Goal: Task Accomplishment & Management: Manage account settings

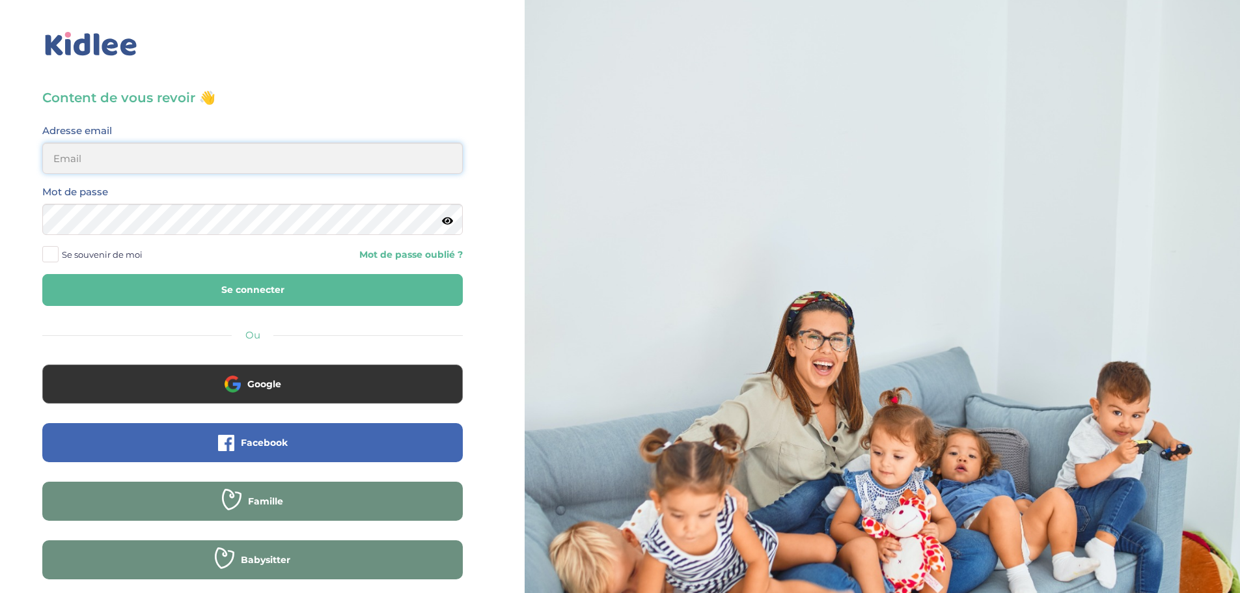
click at [149, 165] on input "email" at bounding box center [252, 158] width 421 height 31
type input "[EMAIL_ADDRESS][DOMAIN_NAME]"
click at [288, 298] on button "Se connecter" at bounding box center [252, 290] width 421 height 32
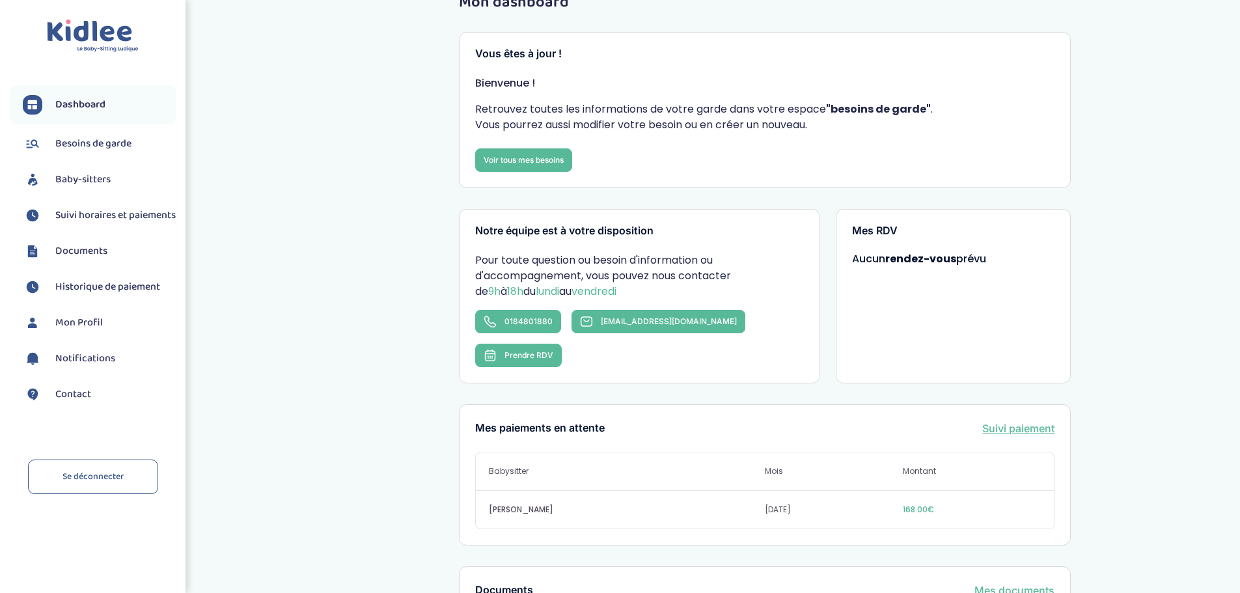
scroll to position [65, 0]
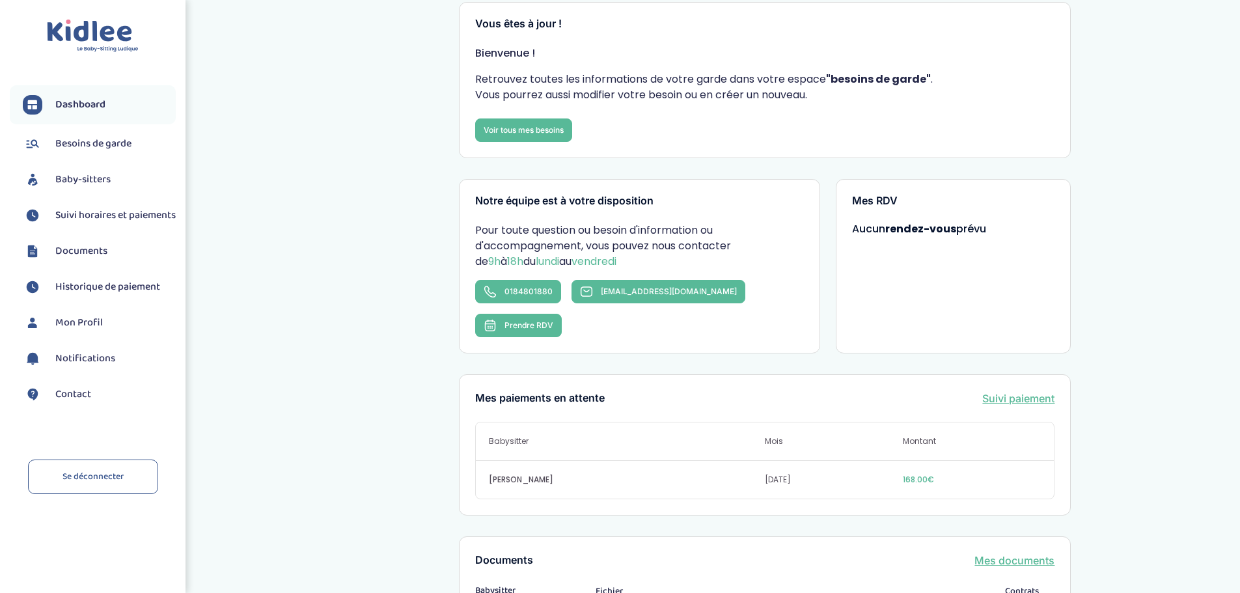
click at [1025, 391] on link "Suivi paiement" at bounding box center [1018, 399] width 72 height 16
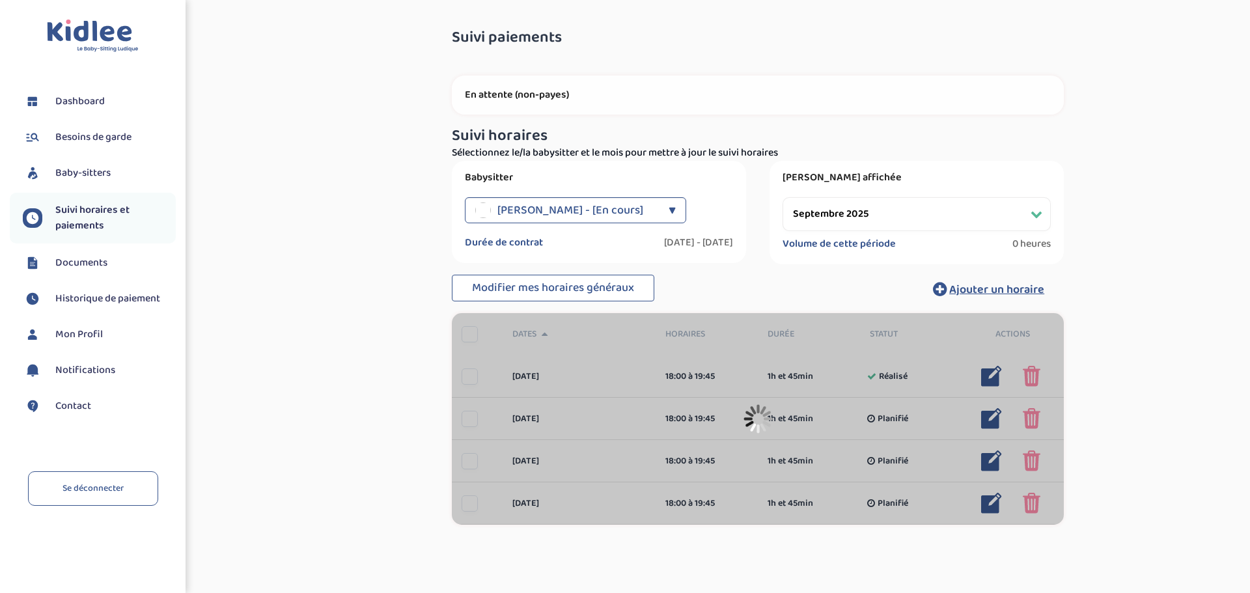
select select "septembre 2025"
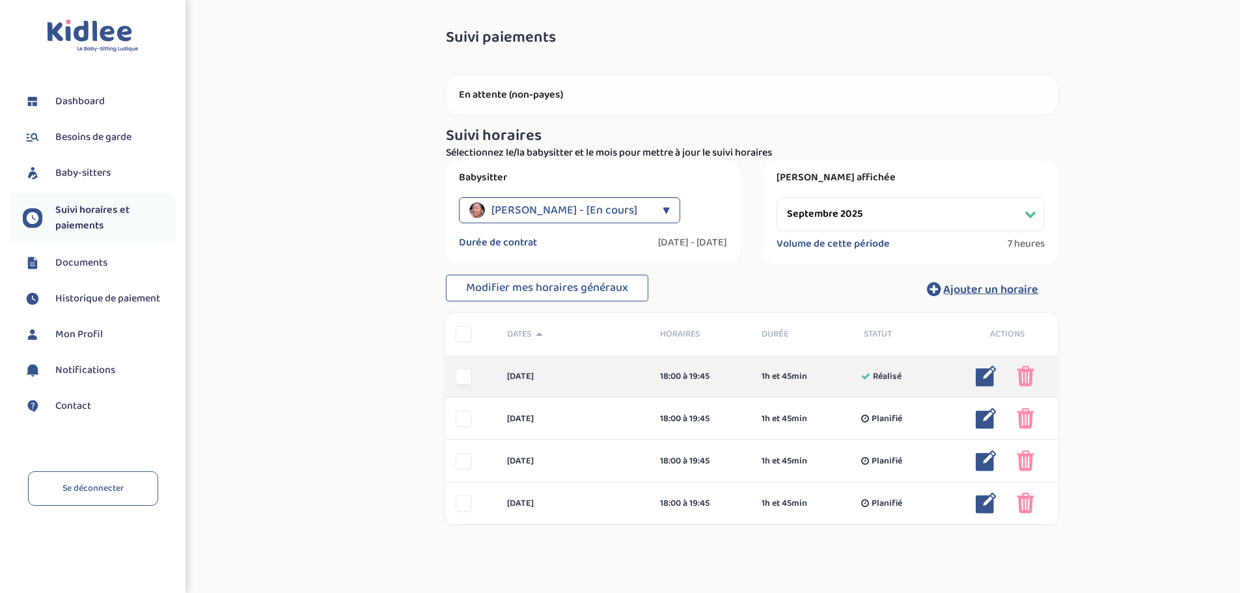
click at [990, 375] on img at bounding box center [986, 376] width 21 height 21
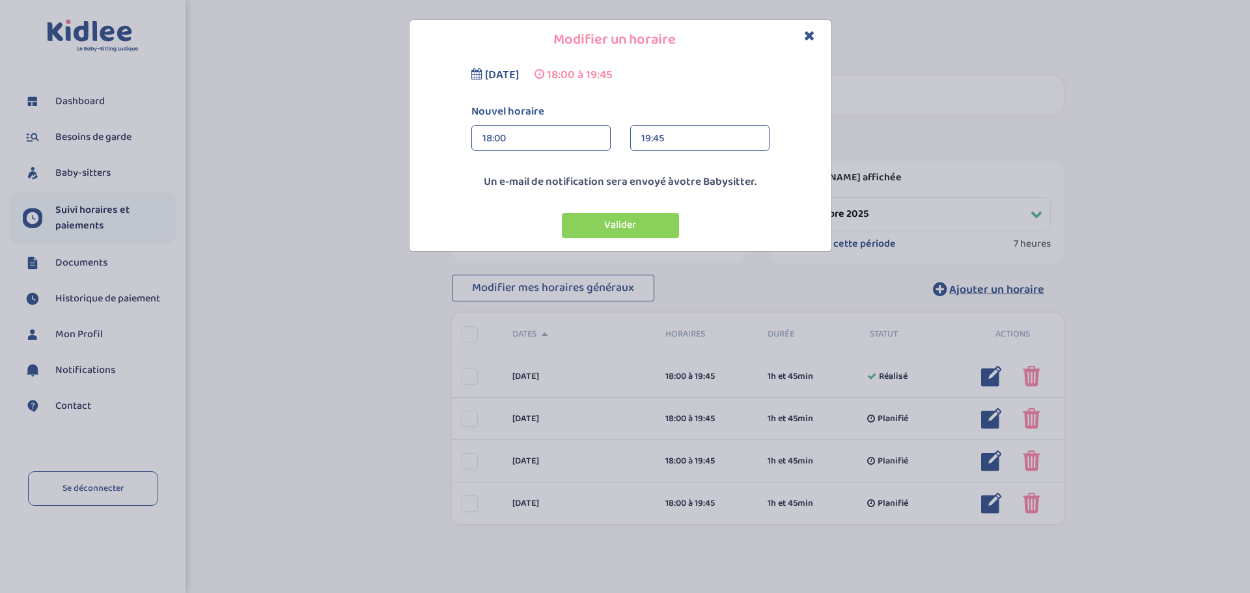
click at [669, 132] on div "19:45" at bounding box center [699, 139] width 117 height 26
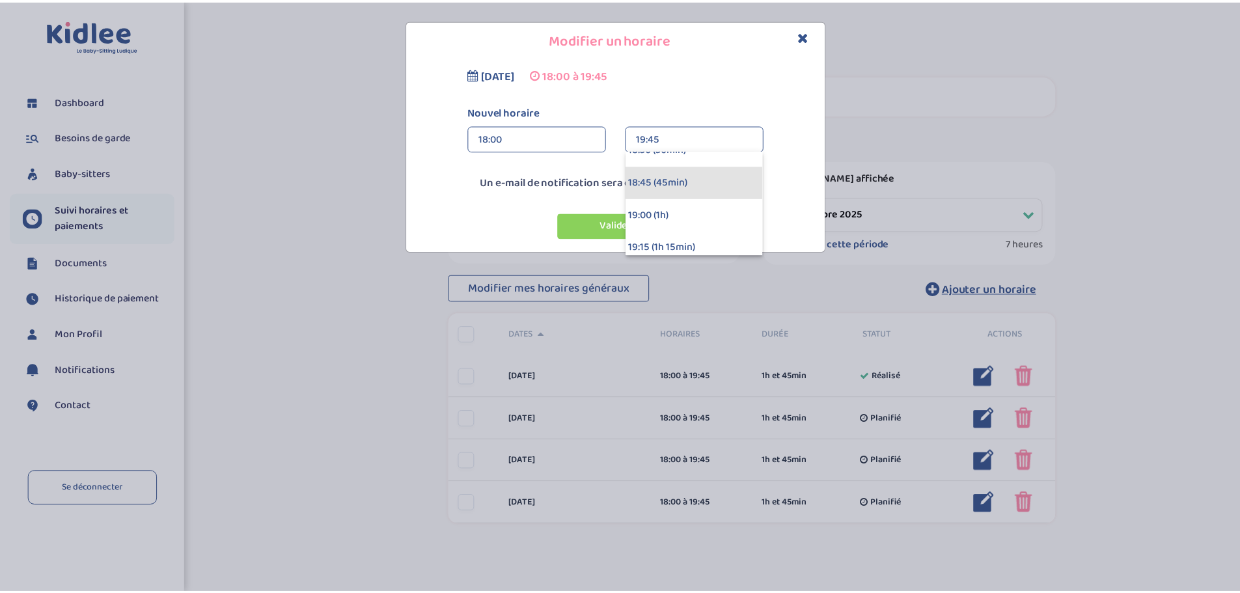
scroll to position [130, 0]
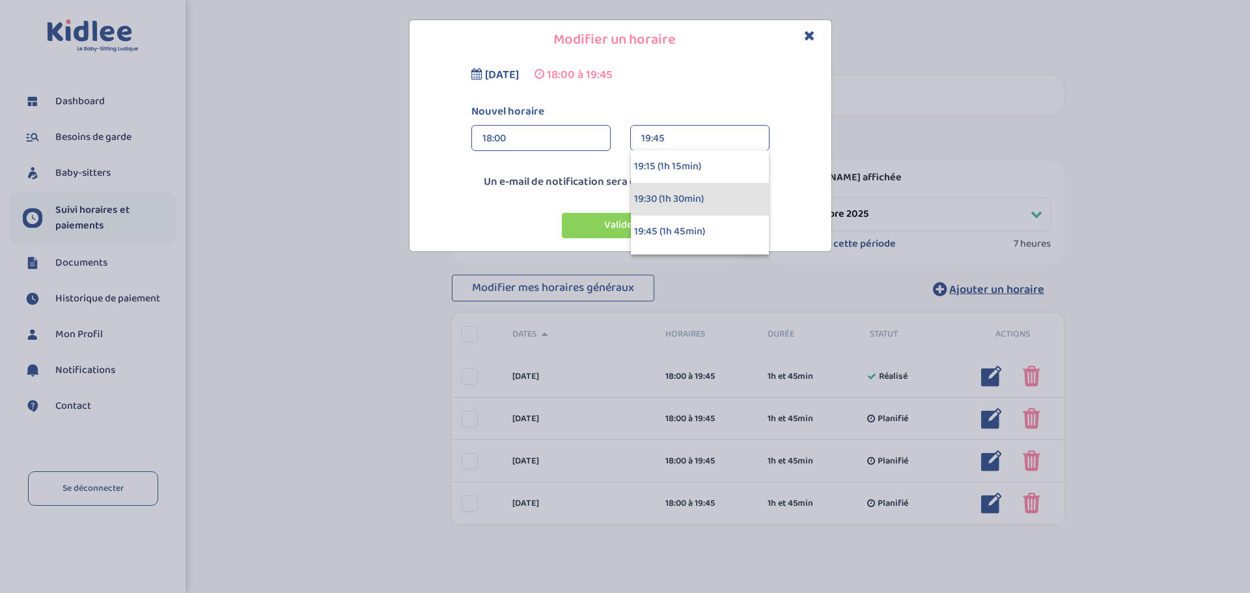
click at [675, 193] on div "19:30 (1h 30min)" at bounding box center [700, 199] width 138 height 33
click at [645, 223] on button "Valider" at bounding box center [620, 225] width 117 height 25
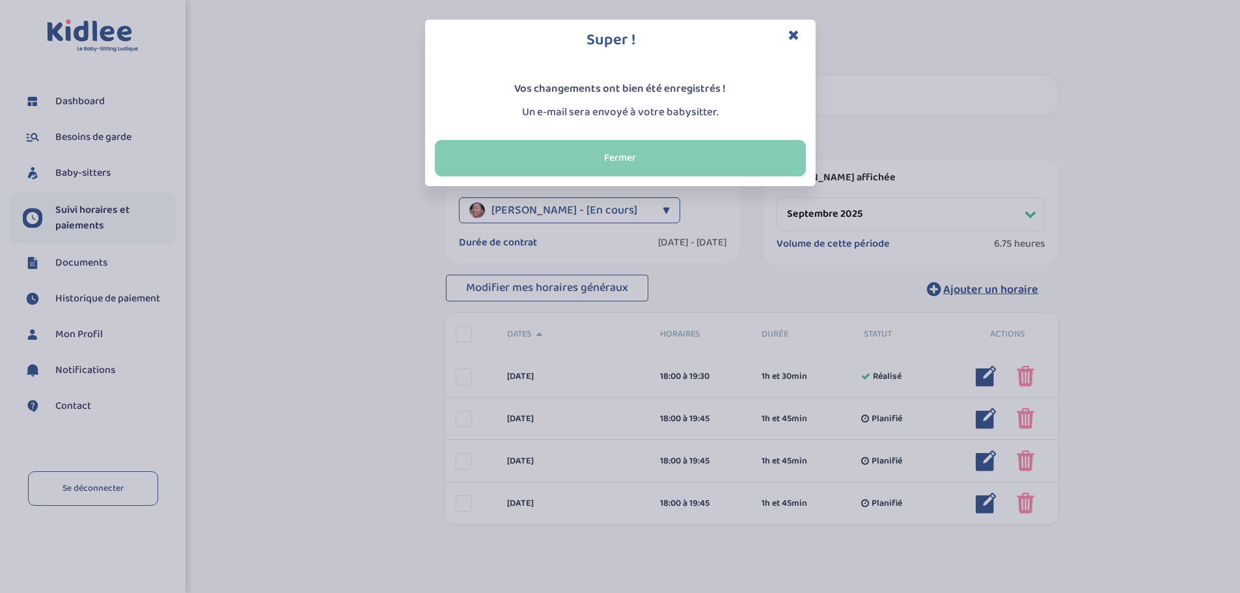
click at [587, 150] on button "Fermer" at bounding box center [620, 158] width 371 height 36
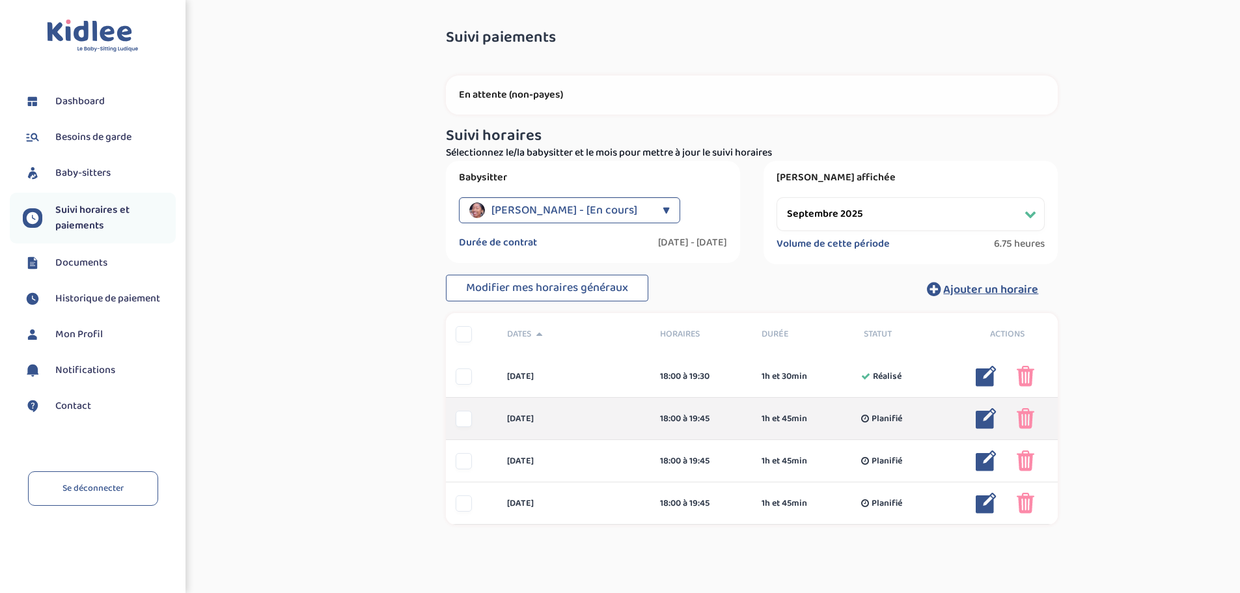
click at [981, 415] on img at bounding box center [986, 418] width 21 height 21
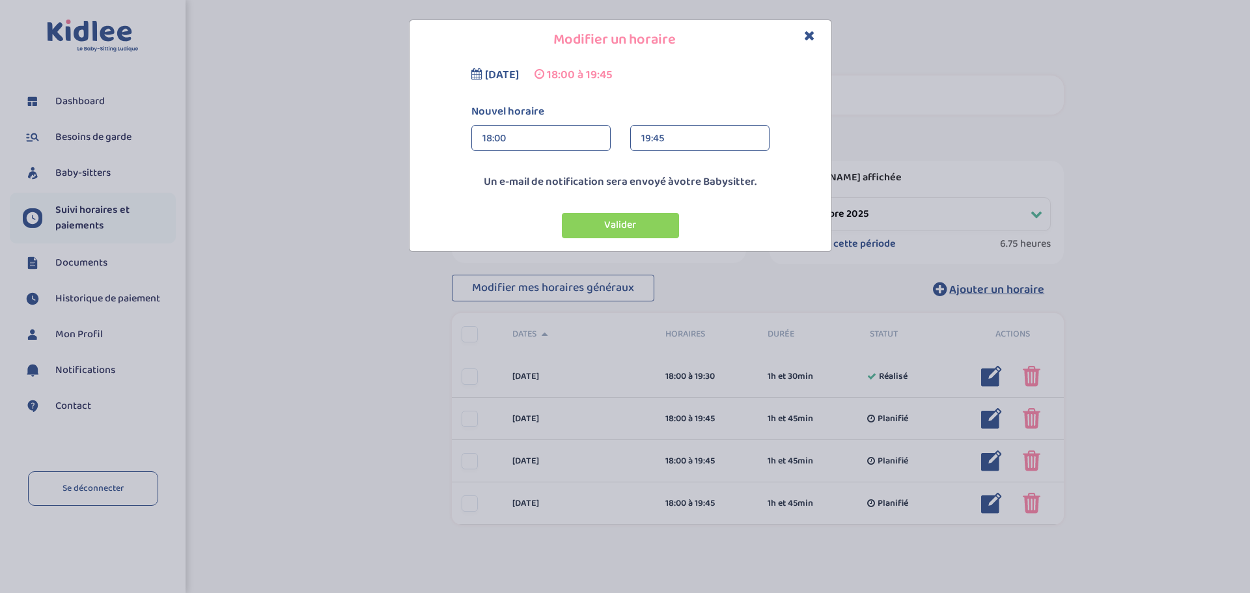
click at [693, 140] on div "19:45" at bounding box center [699, 139] width 117 height 26
click at [688, 188] on div "19:30 (1h 30min)" at bounding box center [700, 199] width 138 height 33
click at [622, 227] on button "Valider" at bounding box center [620, 225] width 117 height 25
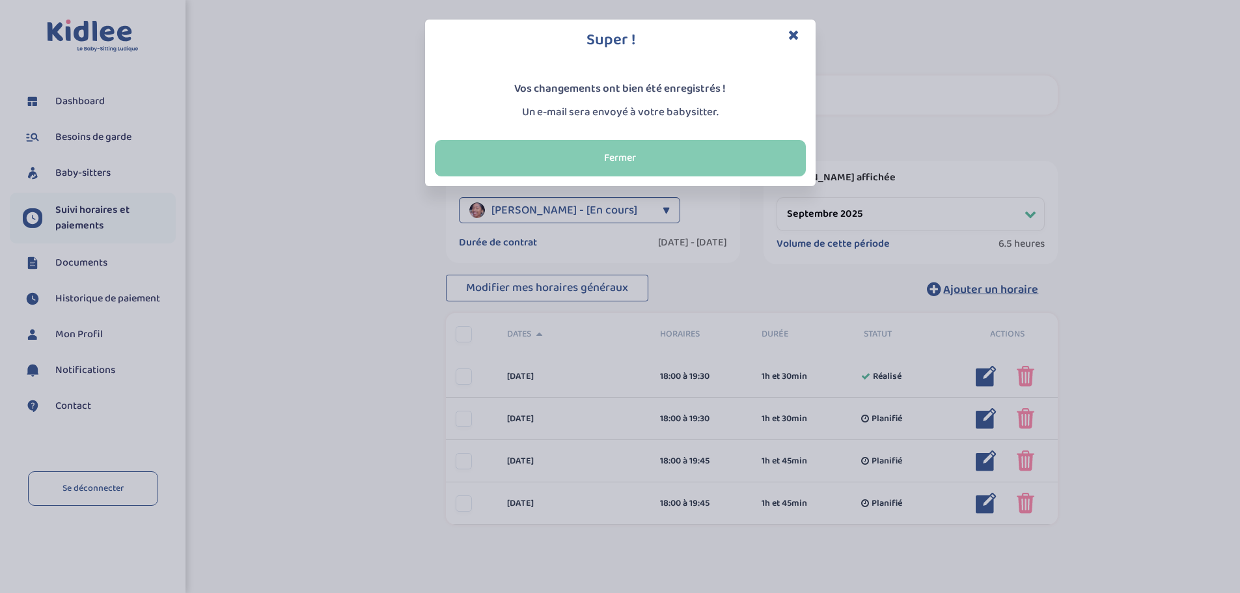
click at [630, 156] on button "Fermer" at bounding box center [620, 158] width 371 height 36
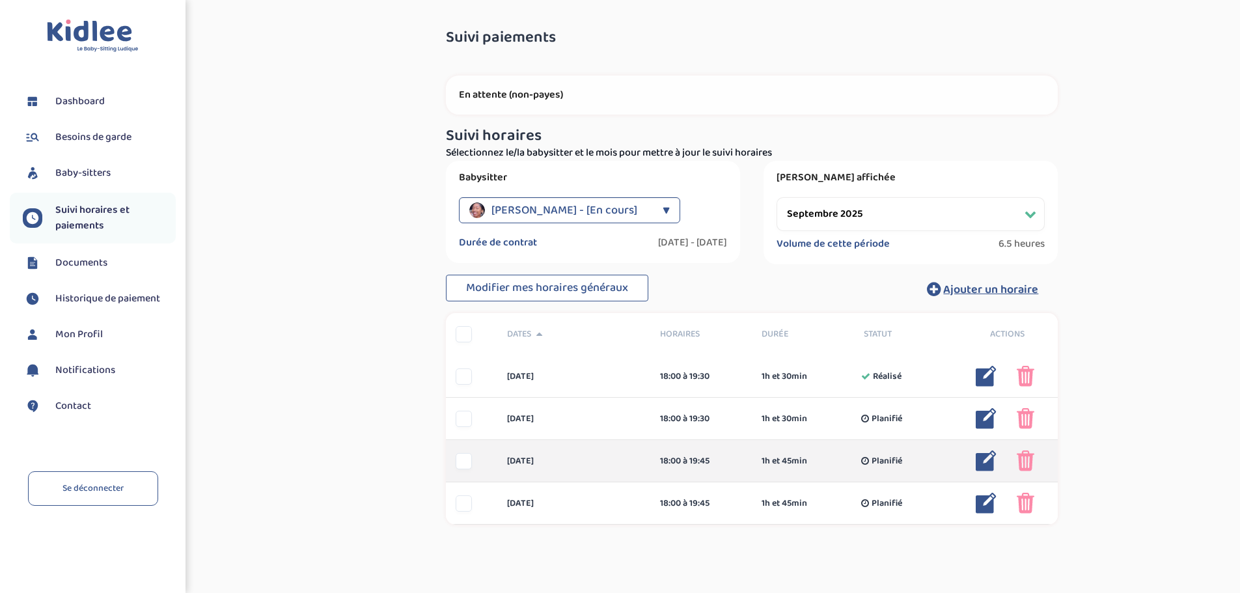
click at [988, 459] on img at bounding box center [986, 461] width 21 height 21
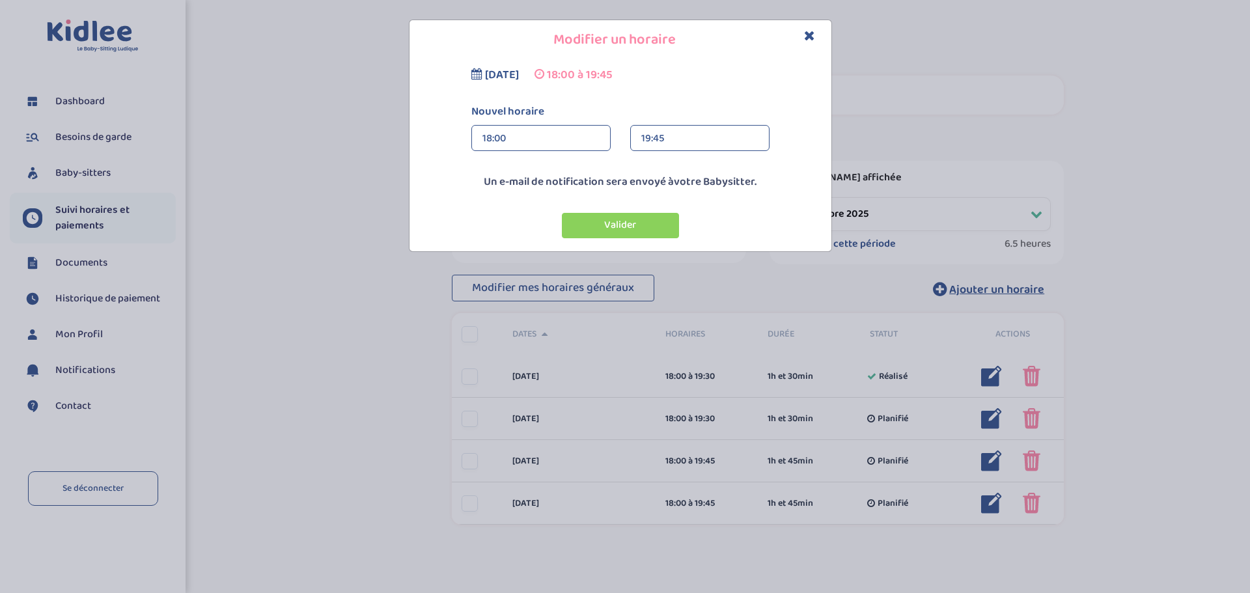
click at [675, 135] on div "19:45" at bounding box center [699, 139] width 117 height 26
click at [673, 193] on div "19:30 (1h 30min)" at bounding box center [700, 199] width 138 height 33
click at [640, 221] on button "Valider" at bounding box center [620, 225] width 117 height 25
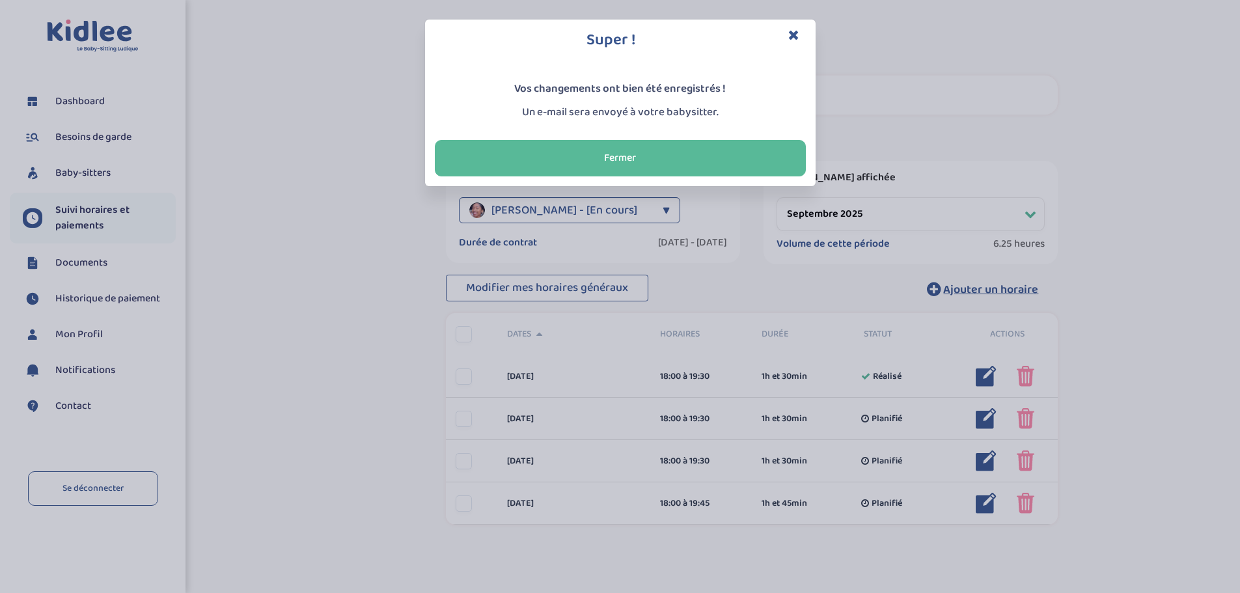
click at [984, 503] on div "Super ! Vos changements ont bien été enregistrés ! Un e-mail sera envoyé à votr…" at bounding box center [620, 296] width 1240 height 593
